Goal: Information Seeking & Learning: Learn about a topic

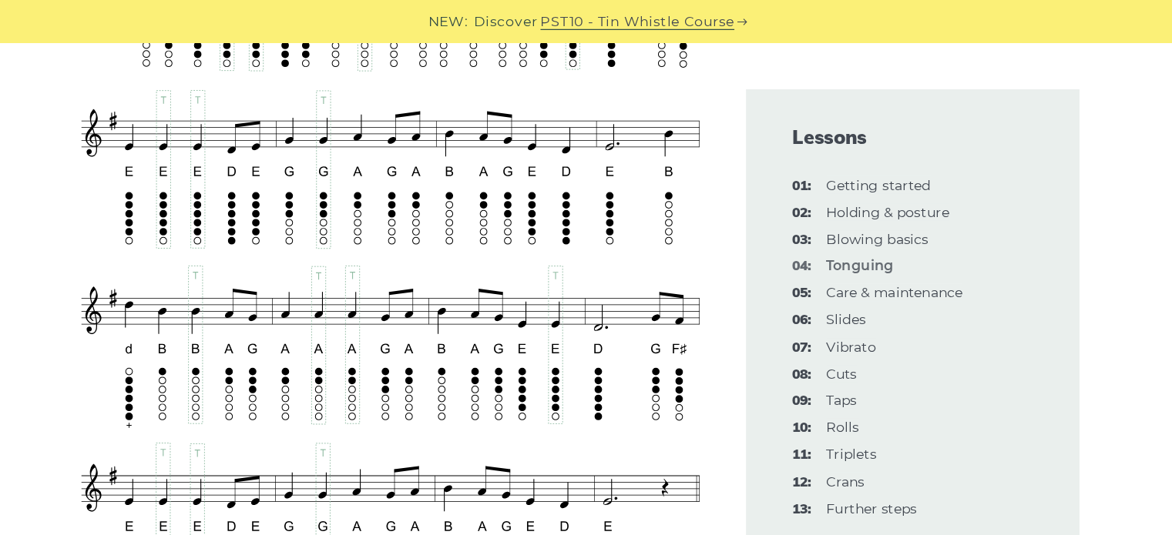
scroll to position [2672, 0]
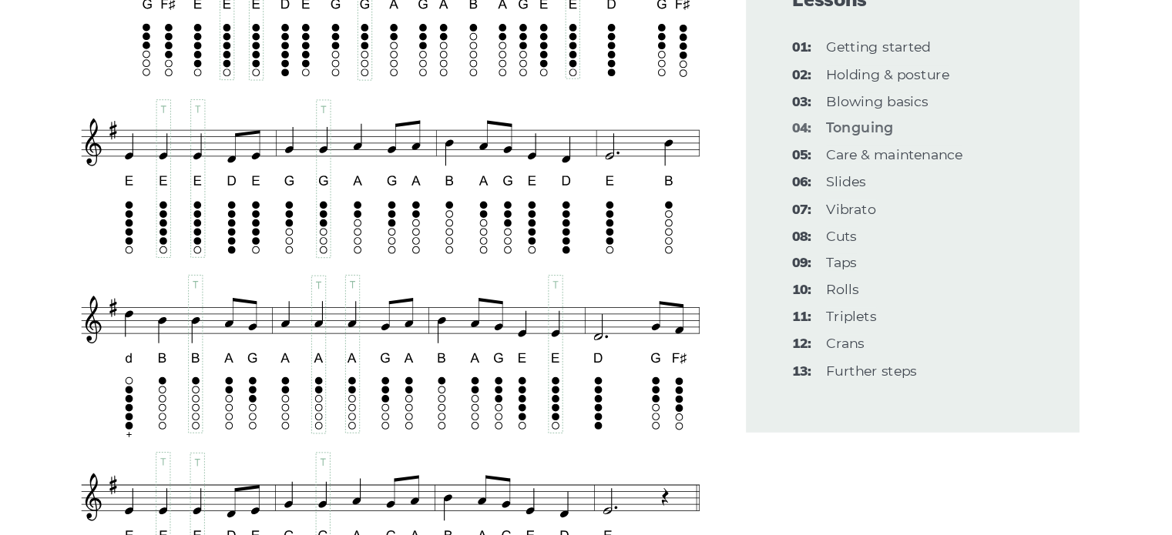
scroll to position [2718, 0]
